Goal: Complete application form

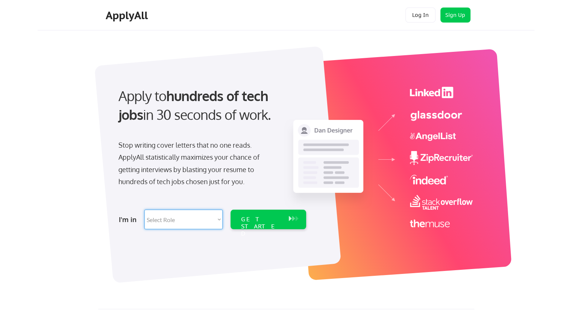
click at [178, 218] on select "Select Role Software Engineering Product Management Customer Success Sales UI/U…" at bounding box center [183, 220] width 78 height 20
select select ""engineering""
click at [144, 210] on select "Select Role Software Engineering Product Management Customer Success Sales UI/U…" at bounding box center [183, 220] width 78 height 20
select select ""engineering""
click at [258, 221] on div "GET STARTED" at bounding box center [261, 227] width 40 height 22
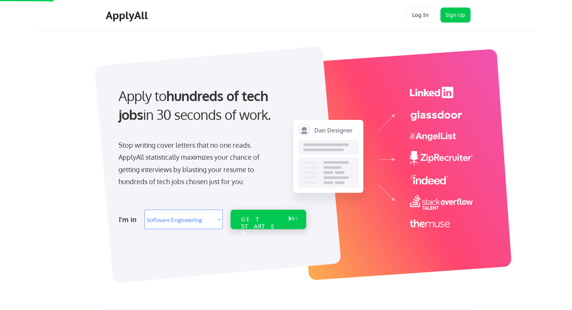
click at [258, 221] on div "GET STARTED" at bounding box center [261, 227] width 40 height 22
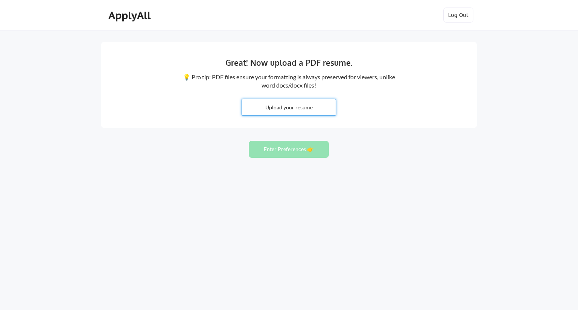
click at [307, 112] on input "file" at bounding box center [289, 107] width 94 height 16
type input "C:\fakepath\Ramyasmruti P.docx"
click at [333, 203] on div "Great! Now upload a PDF resume. 💡 Pro tip: PDF files ensure your formatting is …" at bounding box center [289, 155] width 578 height 310
click at [284, 152] on button "Enter Preferences 👉" at bounding box center [289, 149] width 80 height 17
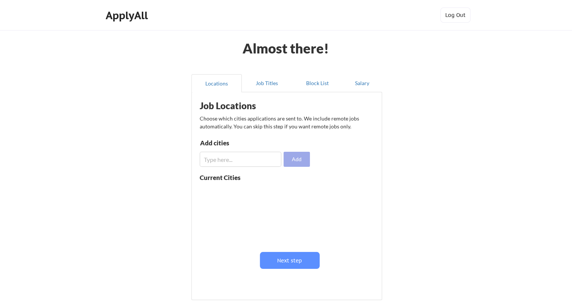
click at [295, 161] on button "Add" at bounding box center [297, 159] width 26 height 15
click at [241, 163] on input "input" at bounding box center [241, 159] width 82 height 15
click at [240, 163] on input "input" at bounding box center [241, 159] width 82 height 15
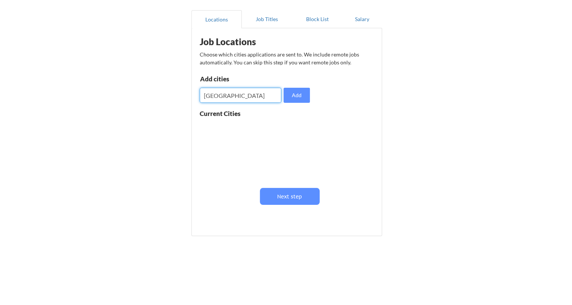
type input "bangalore"
click at [295, 93] on button "Add" at bounding box center [297, 95] width 26 height 15
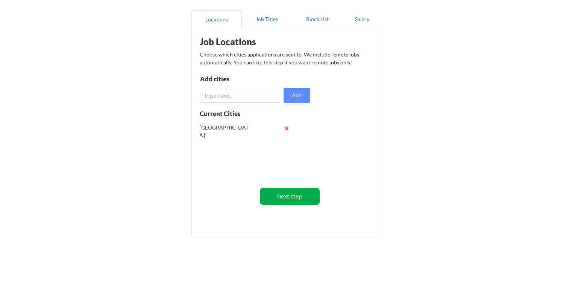
click at [287, 196] on button "Next step" at bounding box center [290, 196] width 60 height 17
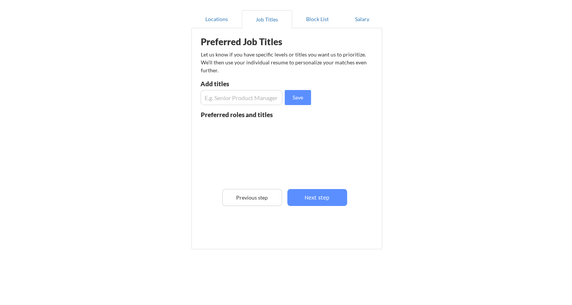
click at [226, 99] on input "input" at bounding box center [242, 97] width 82 height 15
type input "Senior Engineering manager, associate director"
click at [296, 97] on button "Save" at bounding box center [298, 97] width 26 height 15
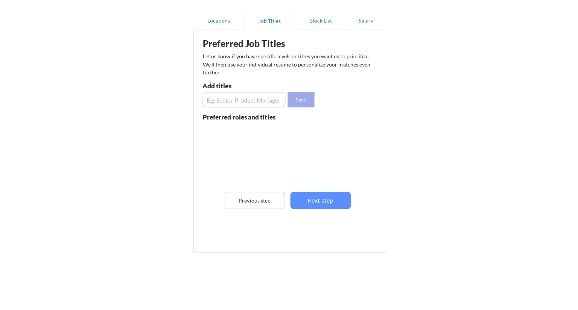
scroll to position [0, 0]
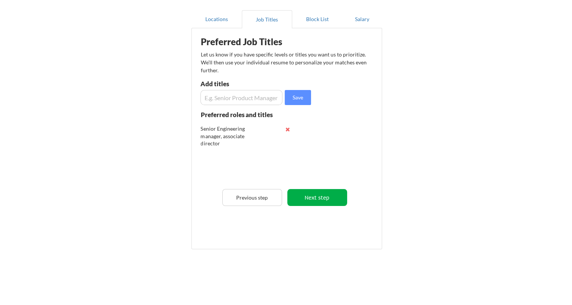
click at [313, 196] on button "Next step" at bounding box center [317, 197] width 60 height 17
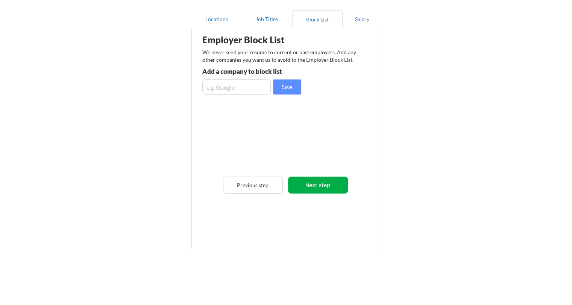
click at [313, 184] on button "Next step" at bounding box center [318, 184] width 60 height 17
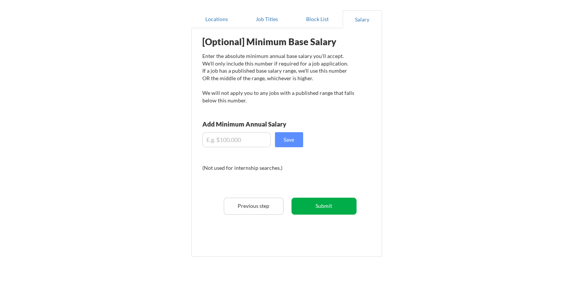
click at [317, 207] on button "Submit" at bounding box center [324, 205] width 65 height 17
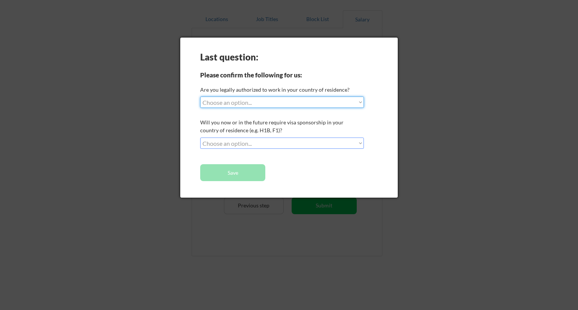
click at [239, 107] on select "Choose an option... Yes, I am a US Citizen Yes, I am a Canadian Citizen Yes, I …" at bounding box center [282, 102] width 164 height 11
drag, startPoint x: 239, startPoint y: 181, endPoint x: 272, endPoint y: 182, distance: 32.8
click at [272, 182] on div "Last question: Please confirm the following for us: Are you legally authorized …" at bounding box center [288, 118] width 217 height 160
click at [242, 143] on select "Choose an option... No, I will not need sponsorship Yes, I will need sponsorship" at bounding box center [282, 143] width 164 height 11
select select ""yes__i_will_need_sponsorship""
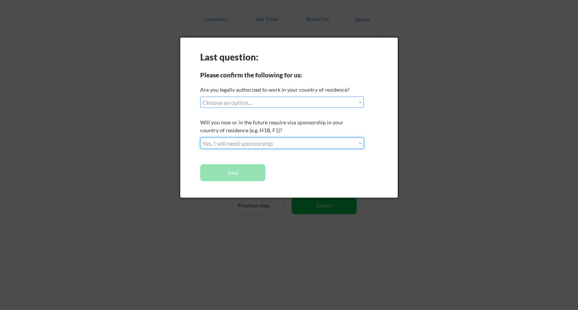
click at [200, 138] on select "Choose an option... No, I will not need sponsorship Yes, I will need sponsorship" at bounding box center [282, 143] width 164 height 11
click at [241, 102] on select "Choose an option... Yes, I am a US Citizen Yes, I am a Canadian Citizen Yes, I …" at bounding box center [282, 102] width 164 height 11
select select ""yes__i_am_an_other_permanent_resident""
click at [200, 97] on select "Choose an option... Yes, I am a US Citizen Yes, I am a Canadian Citizen Yes, I …" at bounding box center [282, 102] width 164 height 11
click at [226, 173] on button "Save" at bounding box center [232, 172] width 65 height 17
